Goal: Find specific page/section: Find specific page/section

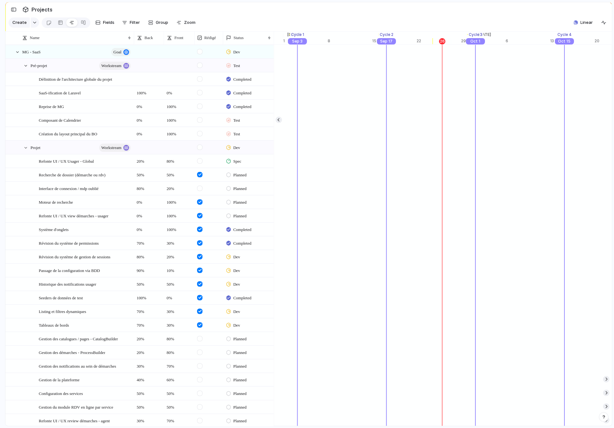
scroll to position [0, 6956]
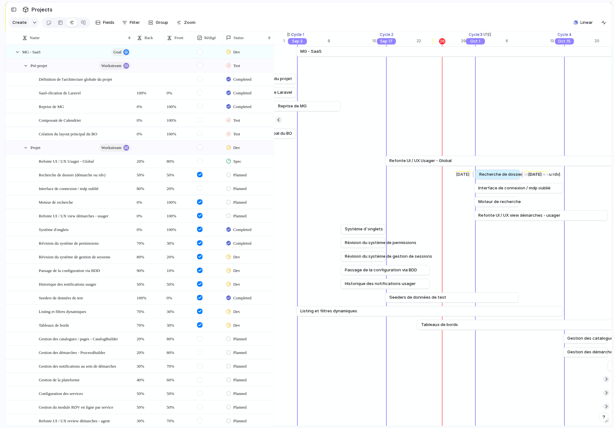
drag, startPoint x: 450, startPoint y: 174, endPoint x: 495, endPoint y: 174, distance: 45.1
click at [495, 174] on span "Recherche de dossier (démarche ou rdv)" at bounding box center [519, 174] width 81 height 6
click at [494, 174] on span "Recherche de dossier (démarche ou rdv)" at bounding box center [519, 174] width 81 height 6
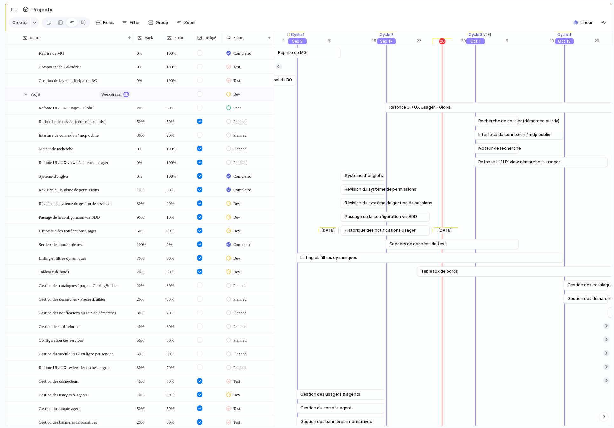
scroll to position [54, 0]
drag, startPoint x: 386, startPoint y: 202, endPoint x: 476, endPoint y: 204, distance: 90.2
click at [476, 204] on div at bounding box center [476, 203] width 8 height 10
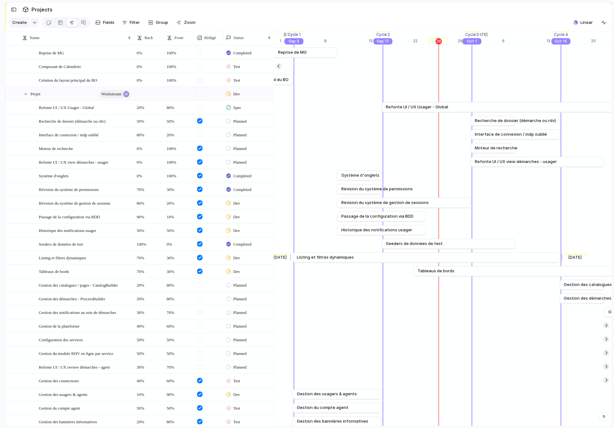
scroll to position [0, 6965]
